Goal: Information Seeking & Learning: Learn about a topic

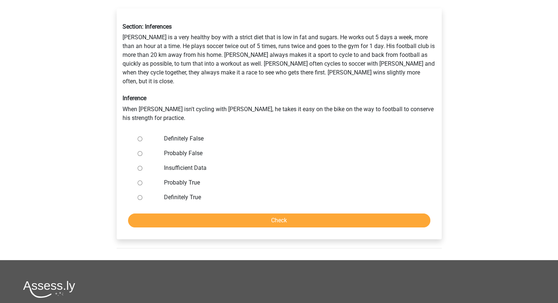
scroll to position [73, 0]
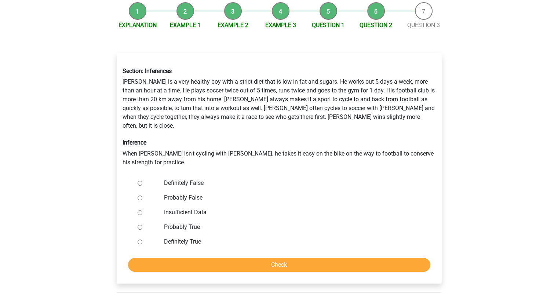
click at [139, 195] on input "Probably False" at bounding box center [139, 197] width 5 height 5
radio input "true"
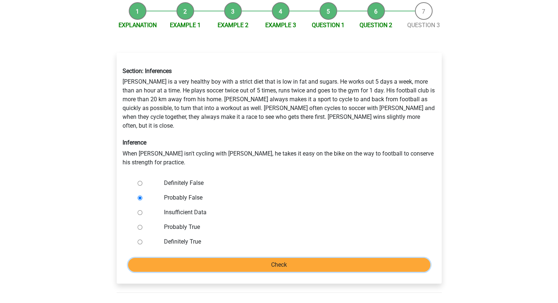
click at [266, 258] on input "Check" at bounding box center [279, 265] width 302 height 14
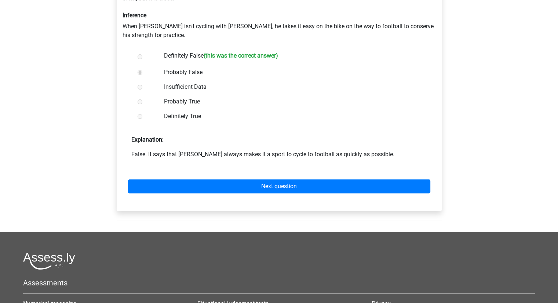
scroll to position [220, 0]
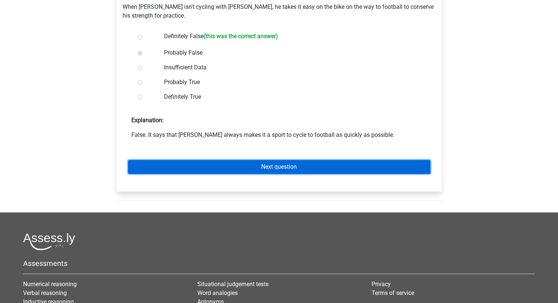
click at [274, 160] on link "Next question" at bounding box center [279, 167] width 302 height 14
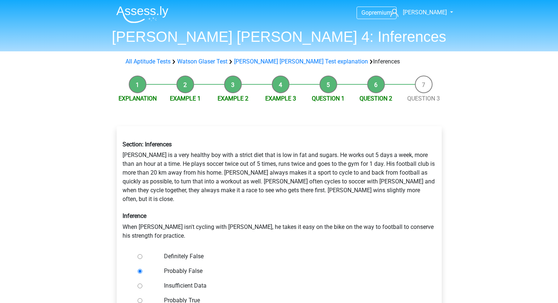
scroll to position [73, 0]
